Goal: Use online tool/utility: Utilize a website feature to perform a specific function

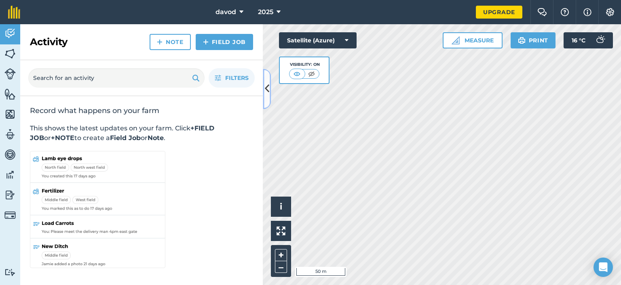
click at [268, 87] on icon at bounding box center [267, 89] width 4 height 14
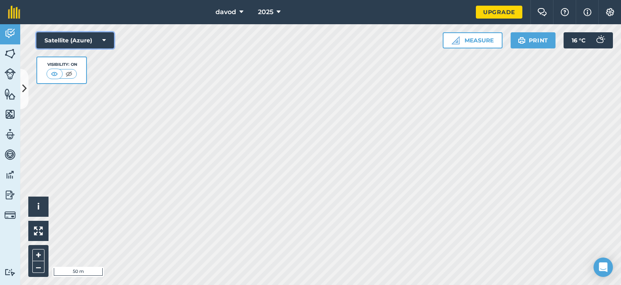
click at [104, 39] on icon at bounding box center [104, 40] width 4 height 8
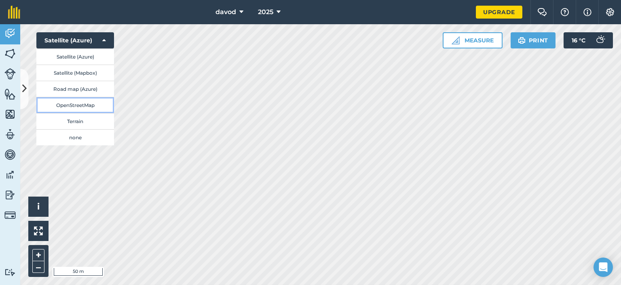
click at [79, 105] on button "OpenStreetMap" at bounding box center [75, 105] width 78 height 16
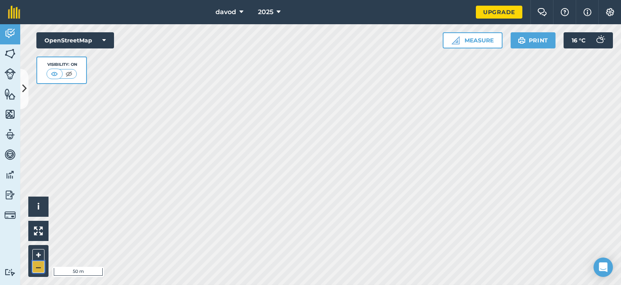
click at [38, 267] on button "–" at bounding box center [38, 267] width 12 height 12
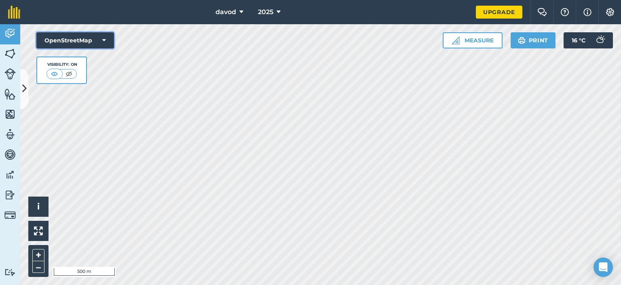
click at [61, 42] on button "OpenStreetMap" at bounding box center [75, 40] width 78 height 16
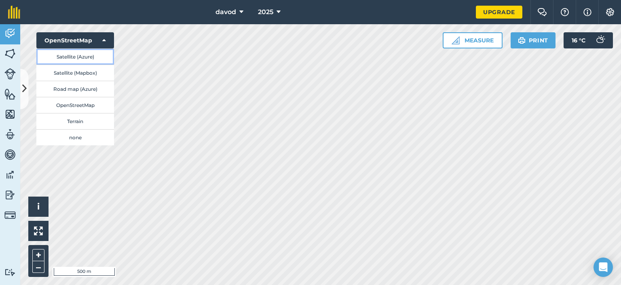
click at [60, 59] on button "Satellite (Azure)" at bounding box center [75, 56] width 78 height 16
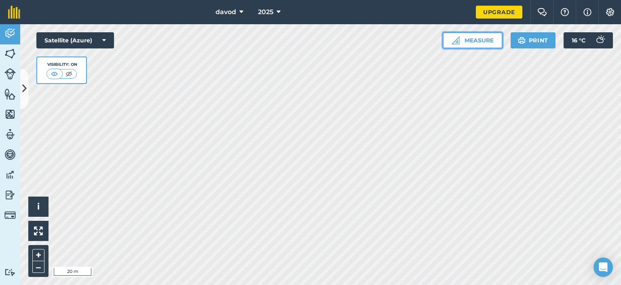
click at [468, 45] on button "Measure" at bounding box center [472, 40] width 60 height 16
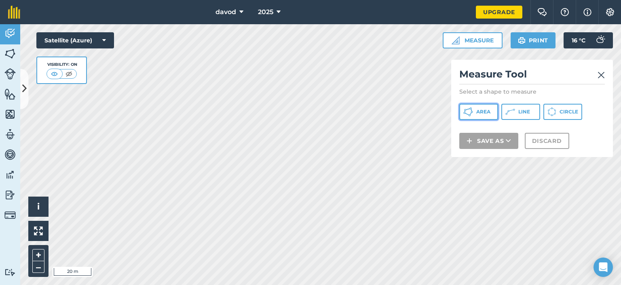
click at [472, 109] on icon at bounding box center [468, 112] width 10 height 10
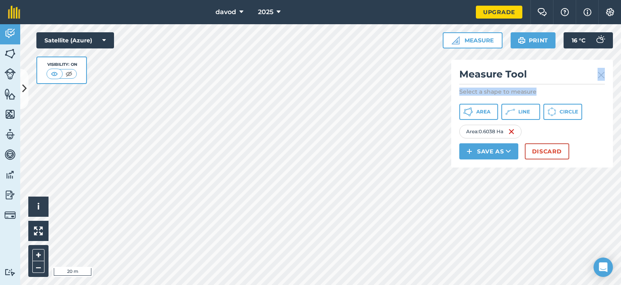
click at [412, 203] on div "Click to start drawing i © 2025 TomTom, Microsoft 20 m + – Satellite (Azure) Vi…" at bounding box center [320, 154] width 600 height 261
click at [517, 75] on h2 "Measure Tool" at bounding box center [531, 76] width 145 height 17
click at [36, 266] on button "–" at bounding box center [38, 267] width 12 height 12
click at [550, 150] on button "Discard" at bounding box center [547, 151] width 44 height 16
